Goal: Information Seeking & Learning: Learn about a topic

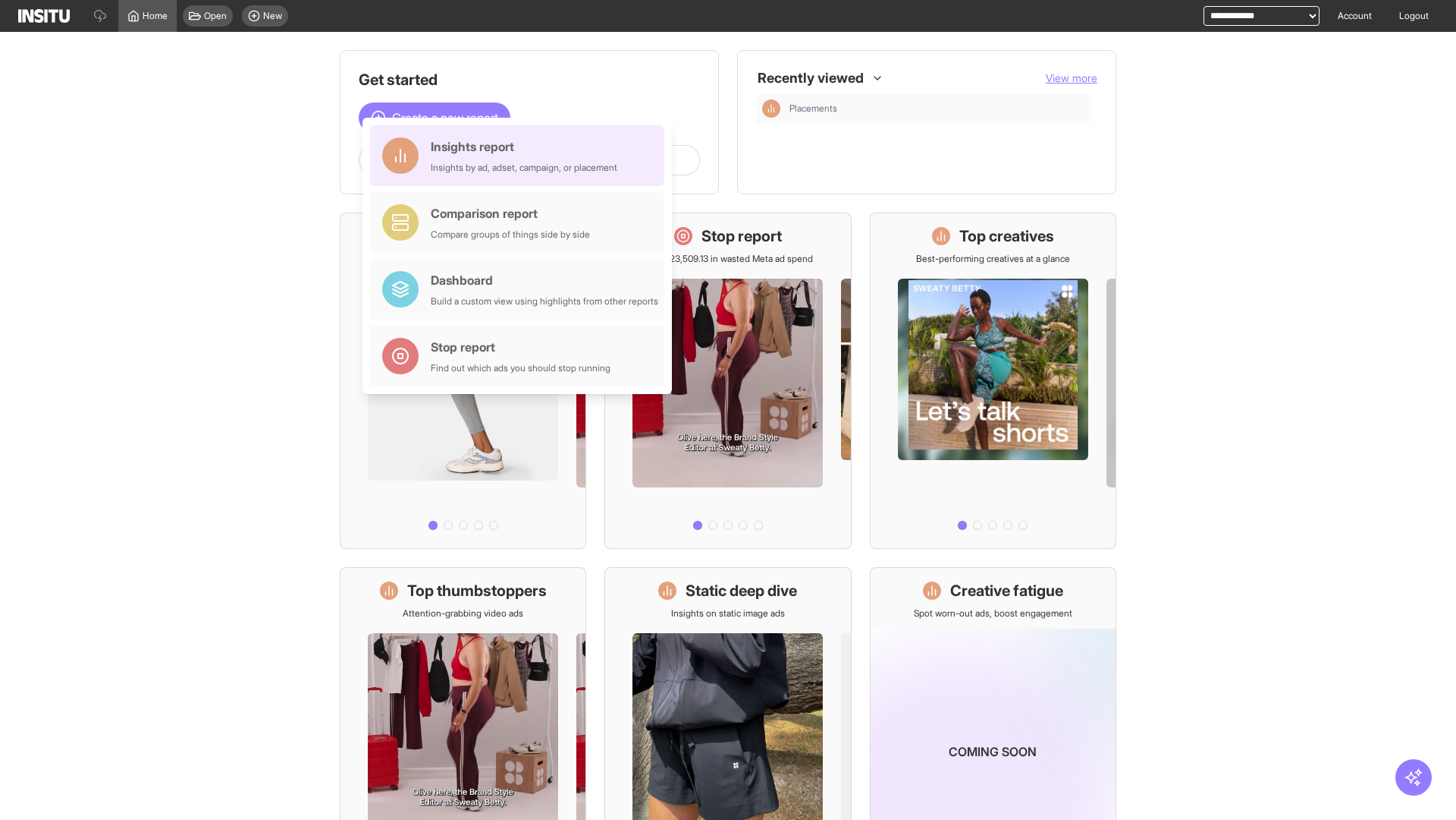
click at [521, 156] on div "Insights report Insights by ad, adset, campaign, or placement" at bounding box center [524, 156] width 187 height 36
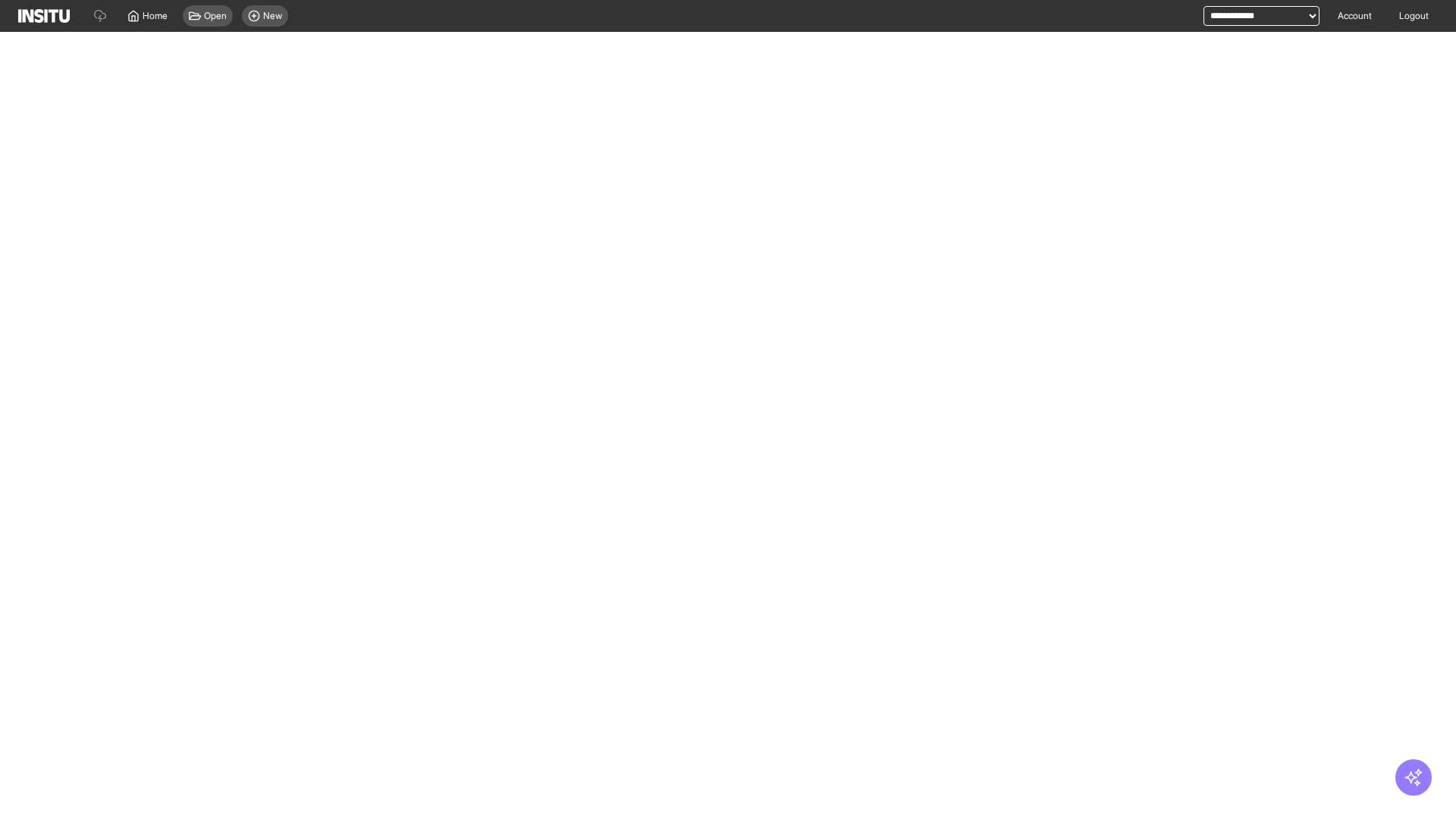
select select "**"
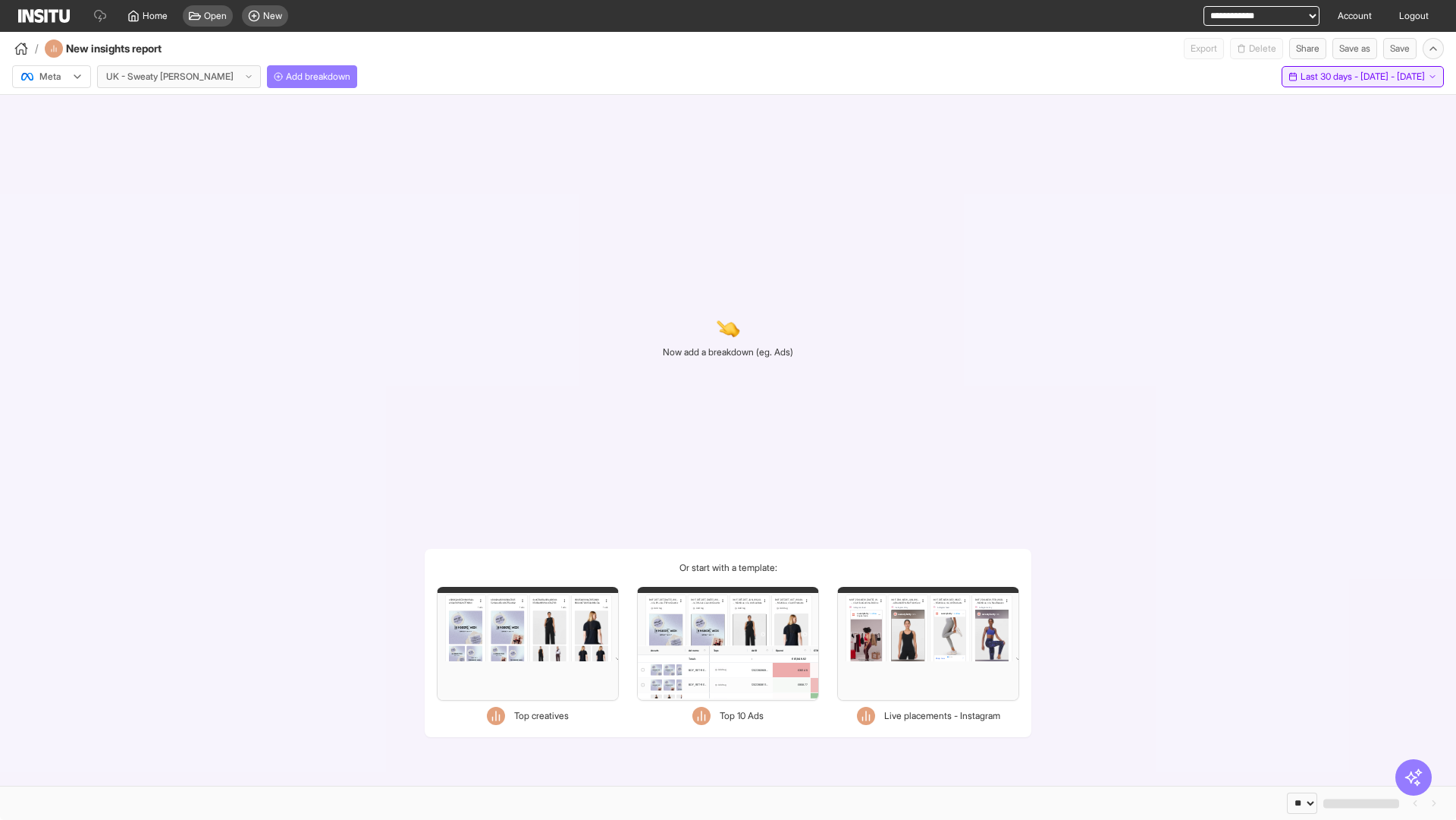
click at [1331, 77] on span "Last 30 days - [DATE] - [DATE]" at bounding box center [1362, 76] width 124 height 12
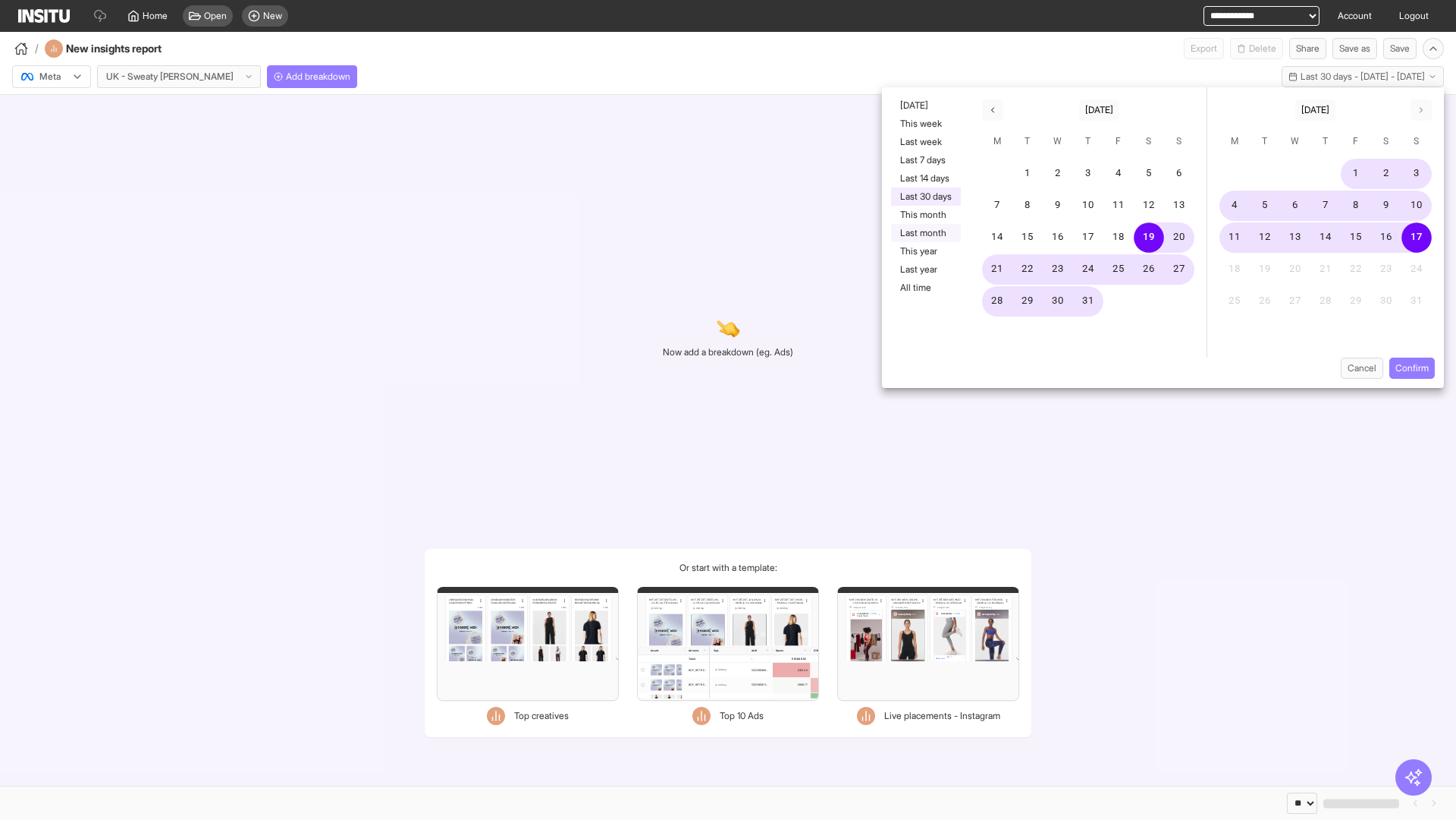
click at [925, 233] on button "Last month" at bounding box center [927, 233] width 70 height 18
